Goal: Task Accomplishment & Management: Complete application form

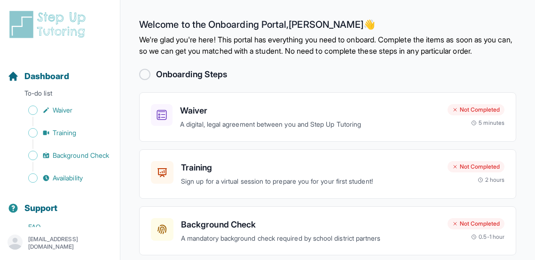
click at [535, 108] on main "Welcome to the Onboarding Portal, Haritha 👋 We're glad you're here! This portal…" at bounding box center [327, 177] width 415 height 355
click at [390, 130] on p "A digital, legal agreement between you and Step Up Tutoring" at bounding box center [310, 124] width 260 height 11
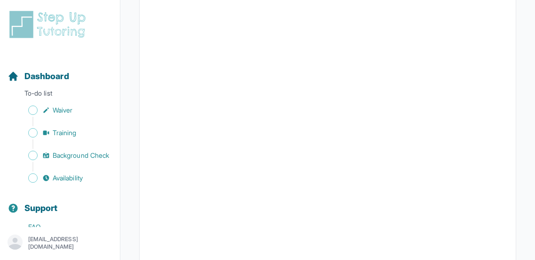
scroll to position [126, 0]
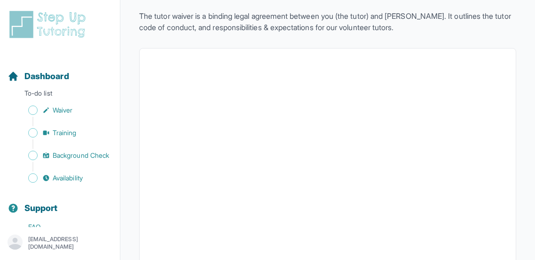
scroll to position [58, 0]
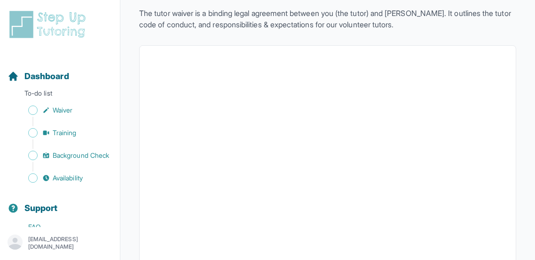
click at [69, 239] on p "[EMAIL_ADDRESS][DOMAIN_NAME]" at bounding box center [70, 242] width 84 height 15
